Goal: Information Seeking & Learning: Learn about a topic

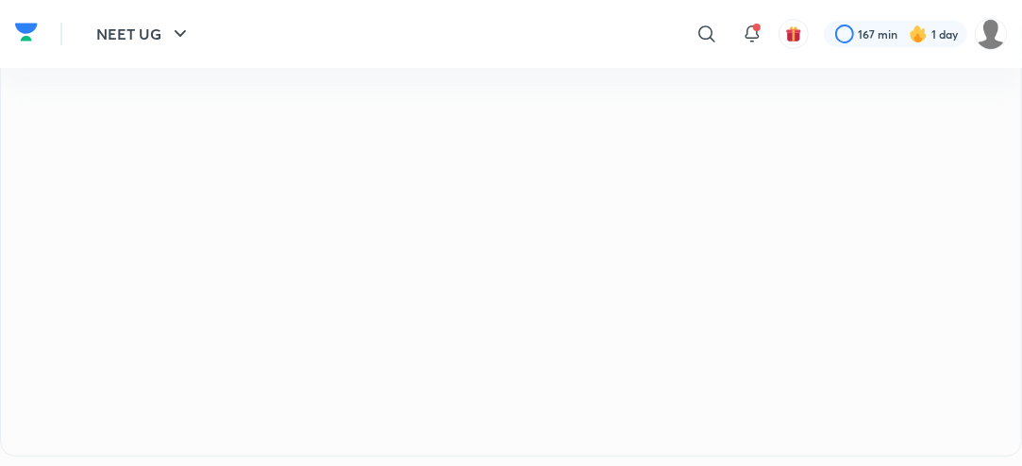
scroll to position [87, 0]
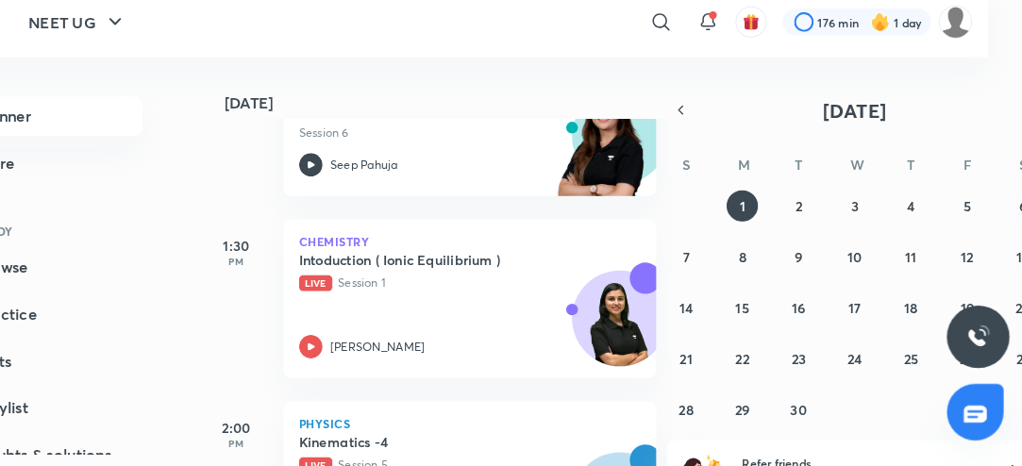
scroll to position [0, 43]
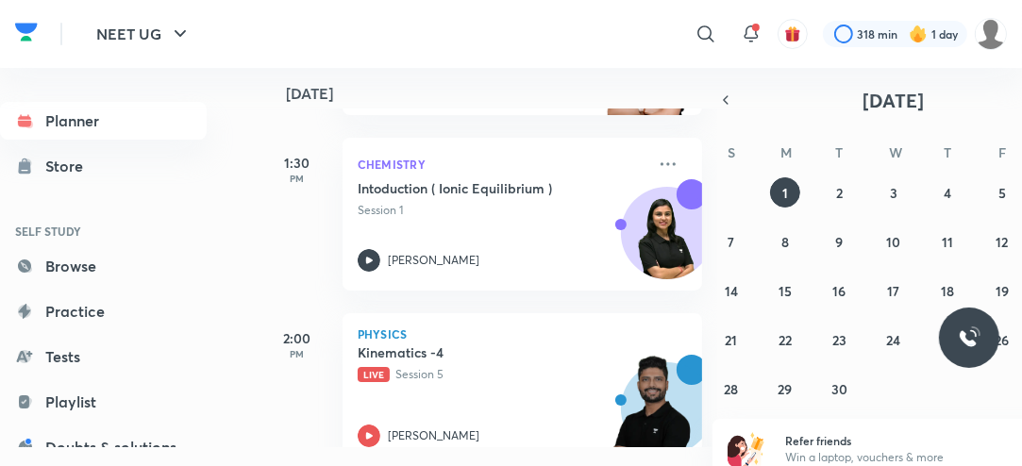
scroll to position [19, 0]
